Goal: Submit feedback/report problem

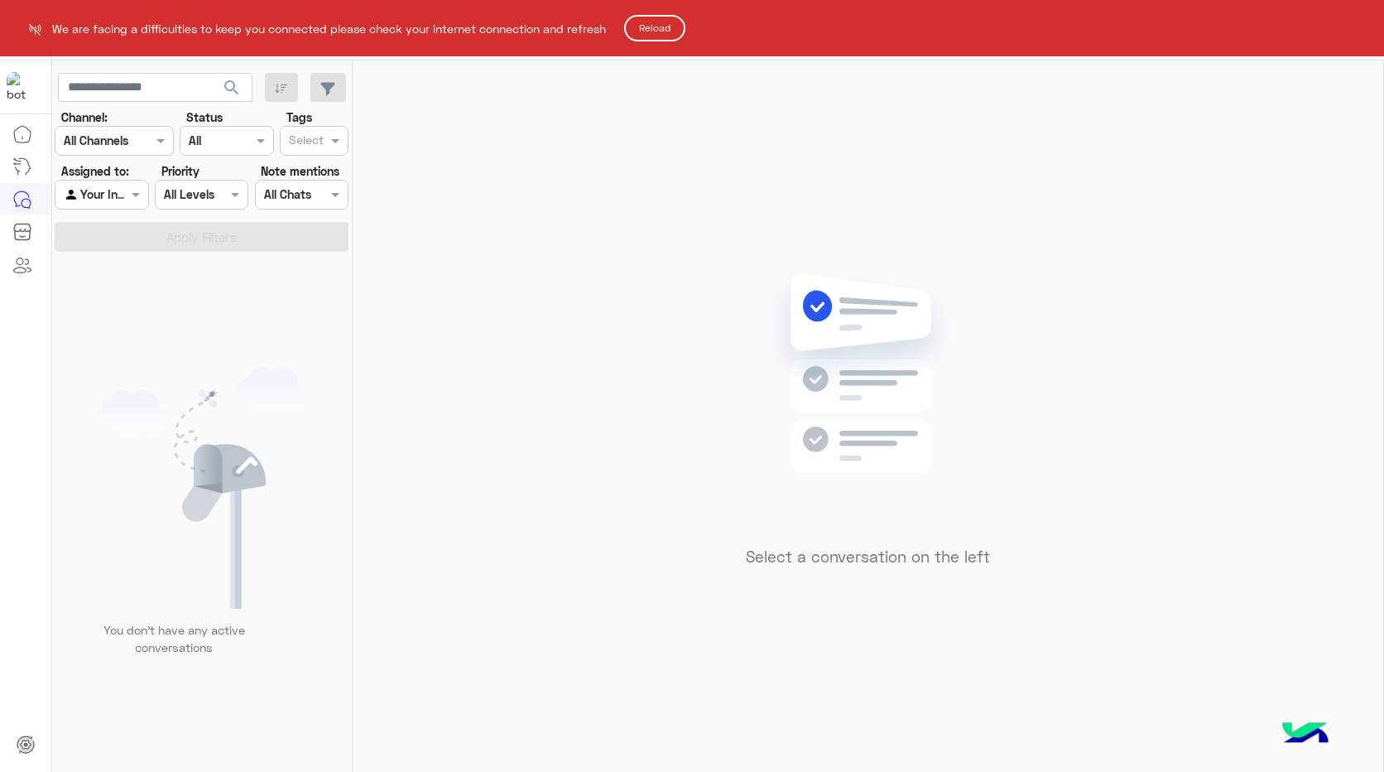
click at [667, 30] on button "Reload" at bounding box center [654, 28] width 61 height 26
